Goal: Task Accomplishment & Management: Manage account settings

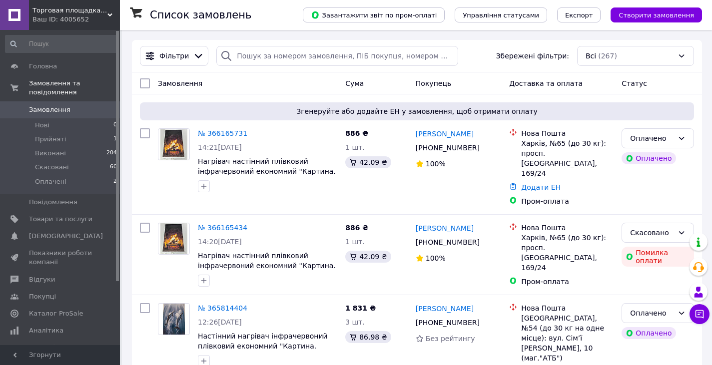
click at [104, 18] on div "Ваш ID: 4005652" at bounding box center [75, 19] width 87 height 9
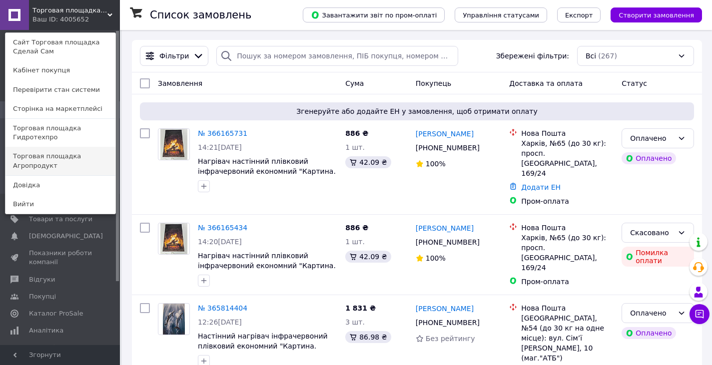
click at [82, 147] on link "Торговая площадка Агропродукт" at bounding box center [60, 161] width 110 height 28
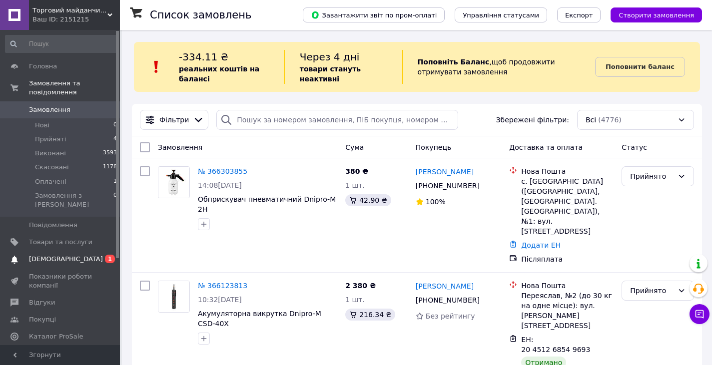
click at [97, 255] on span "0 1" at bounding box center [105, 259] width 27 height 9
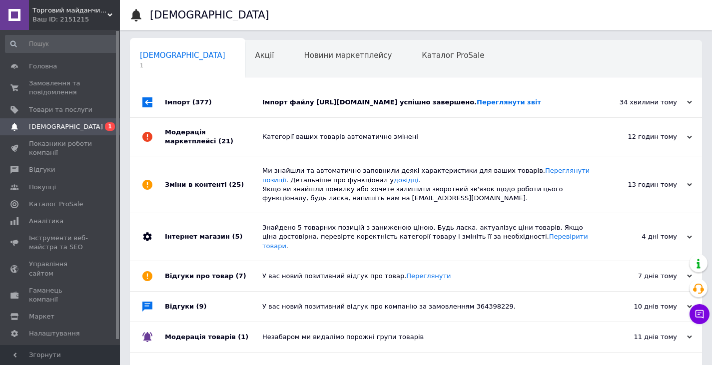
click at [300, 105] on div "Імпорт файлу https://mangalzavod.com.ua/products_feed.xml?hash_tag=8368a75acdbd…" at bounding box center [427, 102] width 330 height 9
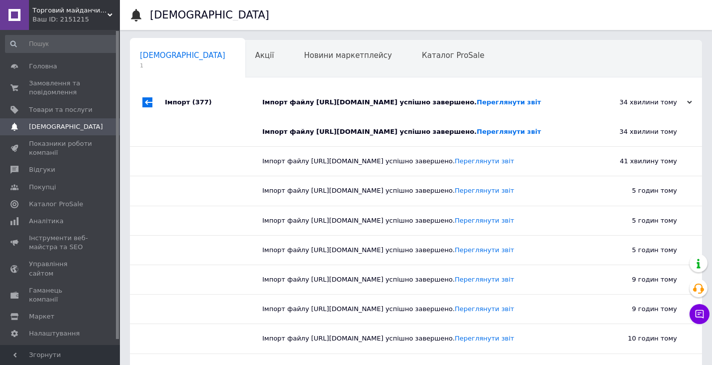
click at [97, 23] on div "Ваш ID: 2151215" at bounding box center [75, 19] width 87 height 9
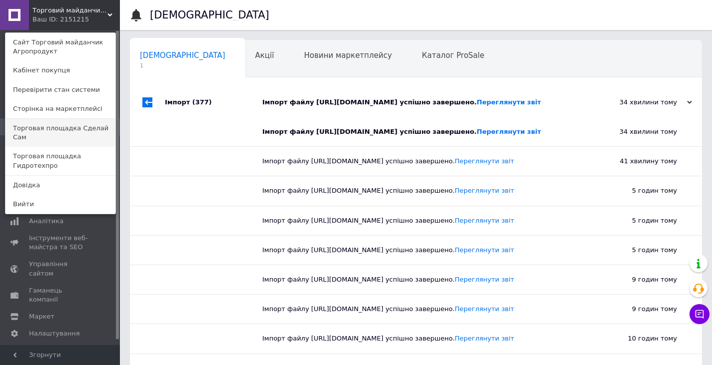
click at [99, 131] on link "Торговая площадка Сделай Сам" at bounding box center [60, 133] width 110 height 28
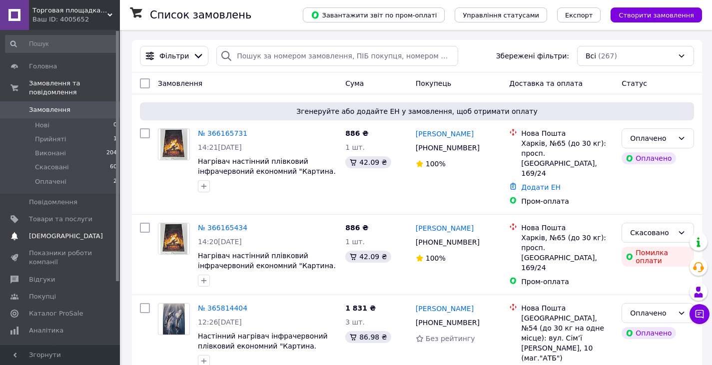
click at [55, 232] on span "[DEMOGRAPHIC_DATA]" at bounding box center [66, 236] width 74 height 9
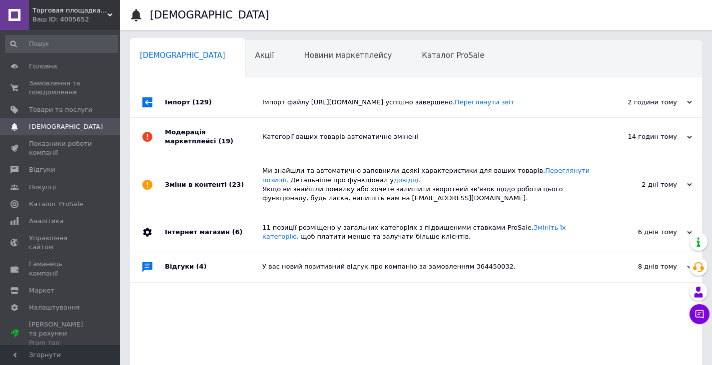
click at [97, 12] on span "Торговая площадка Сделай Сам" at bounding box center [69, 10] width 75 height 9
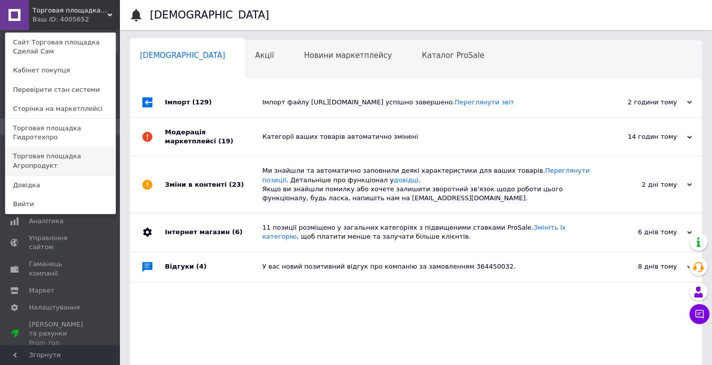
click at [81, 149] on link "Торговая площадка Агропродукт" at bounding box center [60, 161] width 110 height 28
